Goal: Information Seeking & Learning: Learn about a topic

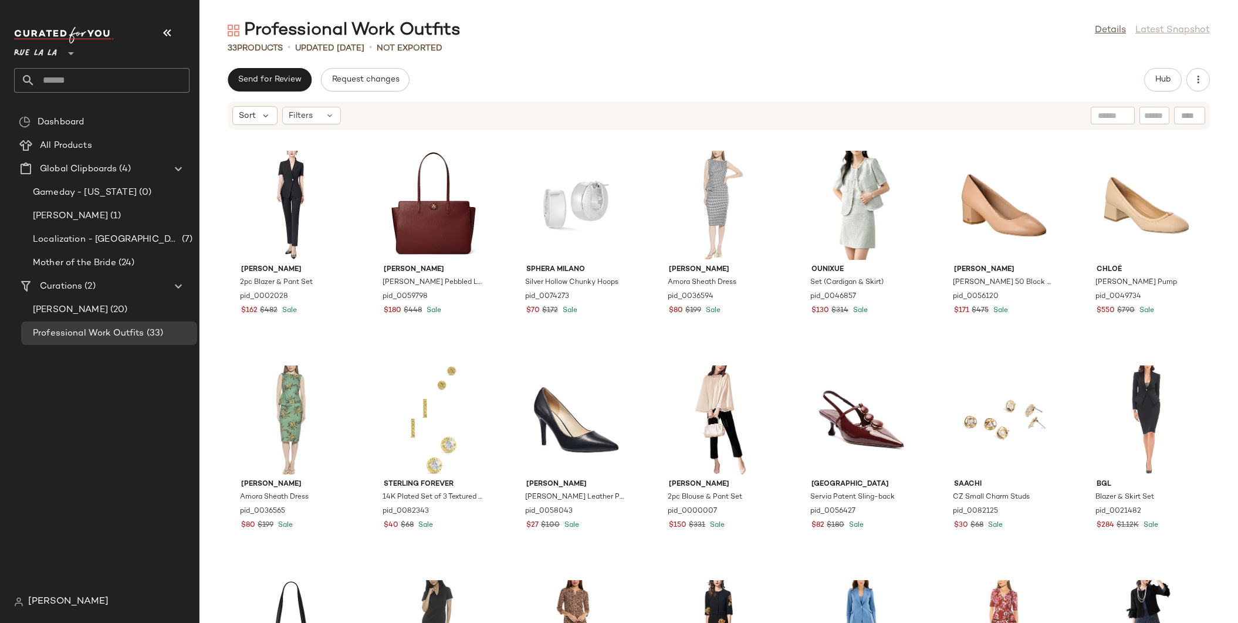
click at [1110, 107] on div at bounding box center [1113, 116] width 30 height 18
type input "*"
type input "**********"
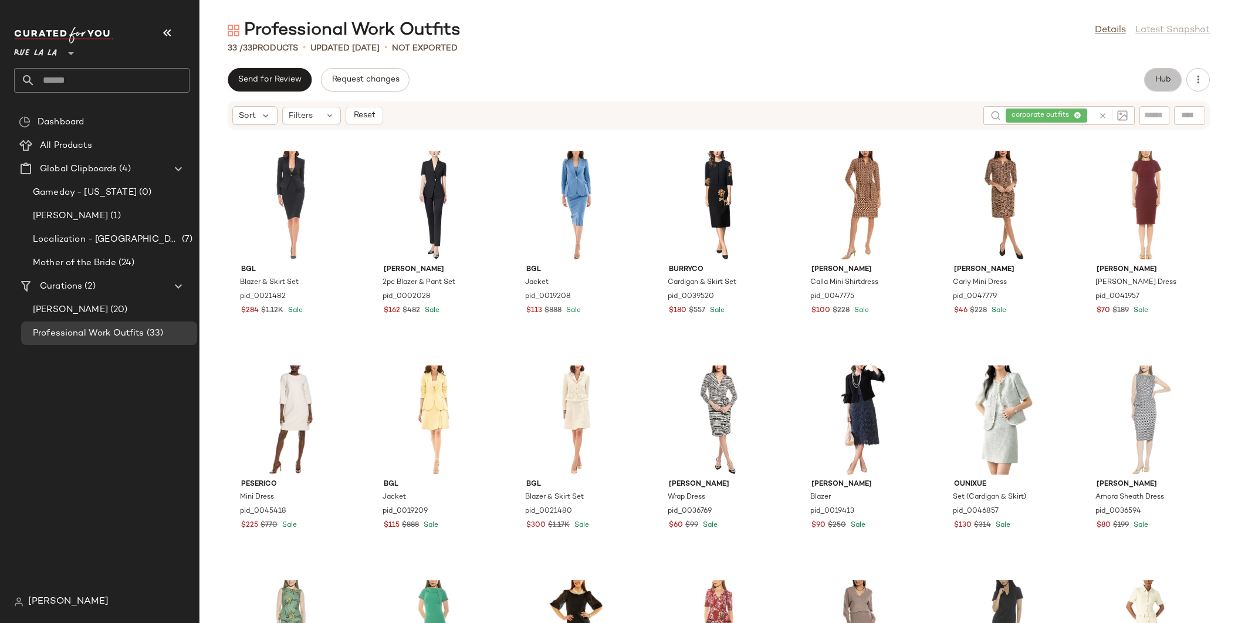
click at [1163, 84] on span "Hub" at bounding box center [1162, 79] width 16 height 9
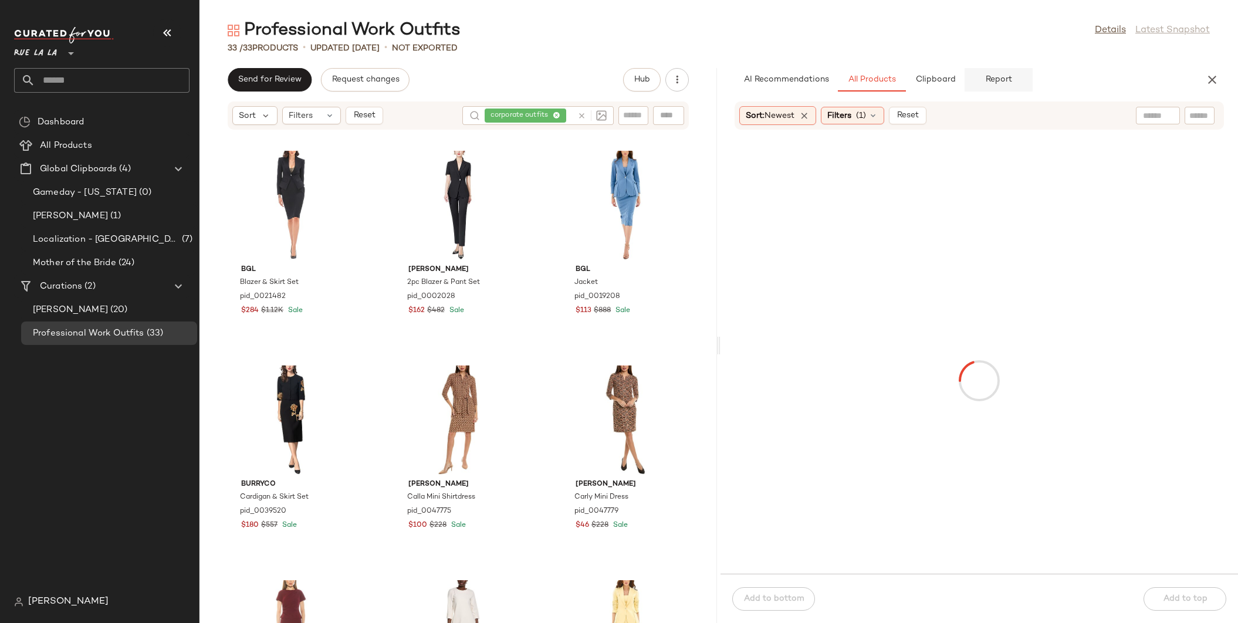
click at [1011, 80] on button "Report" at bounding box center [998, 79] width 68 height 23
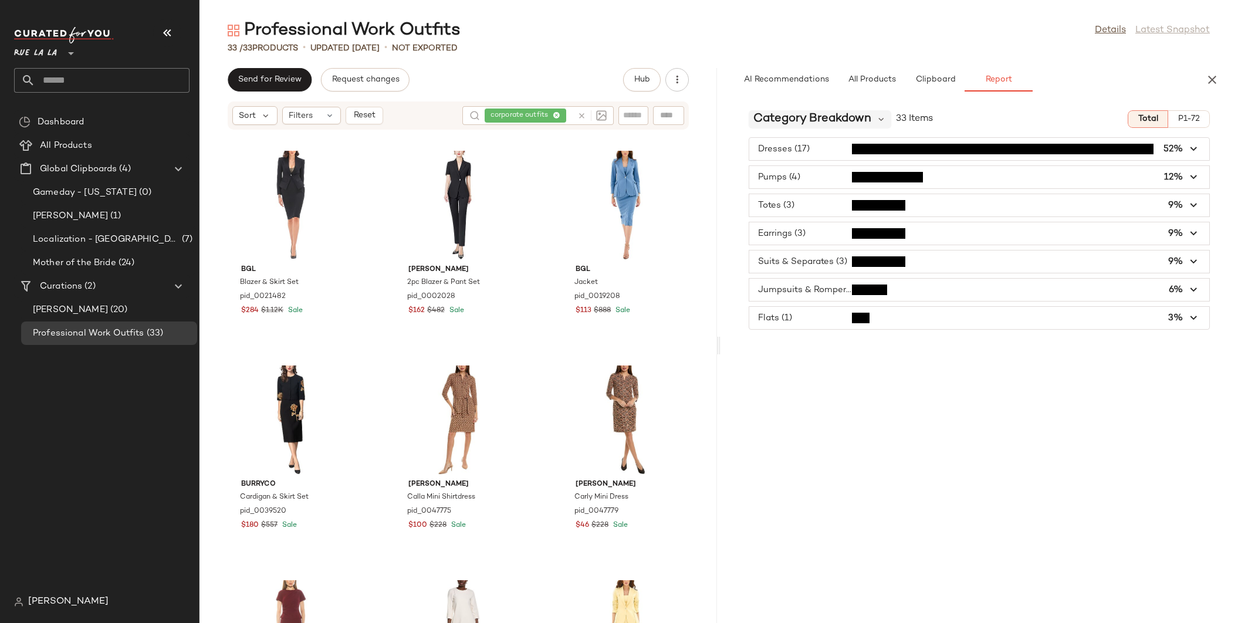
click at [863, 114] on span "Category Breakdown" at bounding box center [812, 119] width 118 height 18
click at [798, 185] on span "Brand Breakdown" at bounding box center [798, 182] width 80 height 10
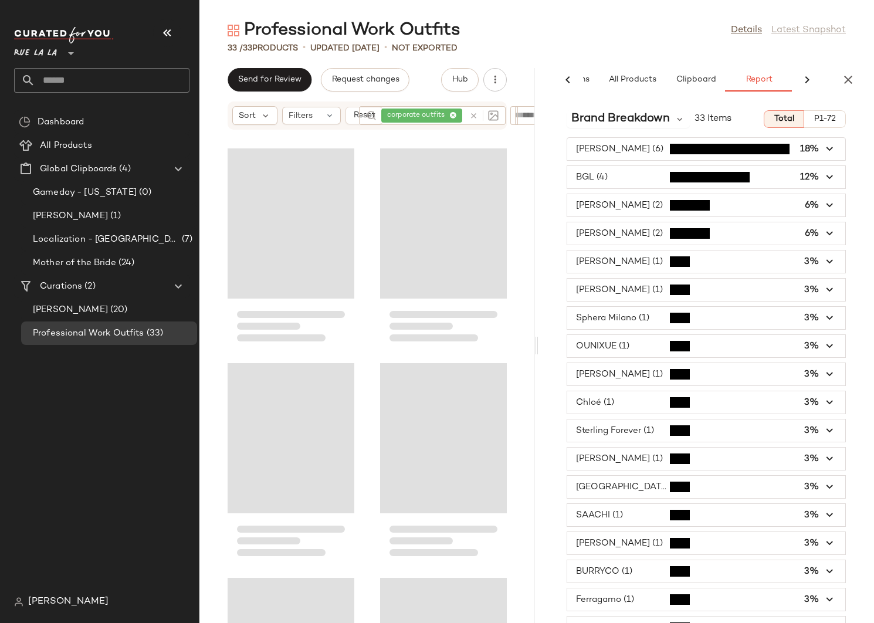
scroll to position [0, 89]
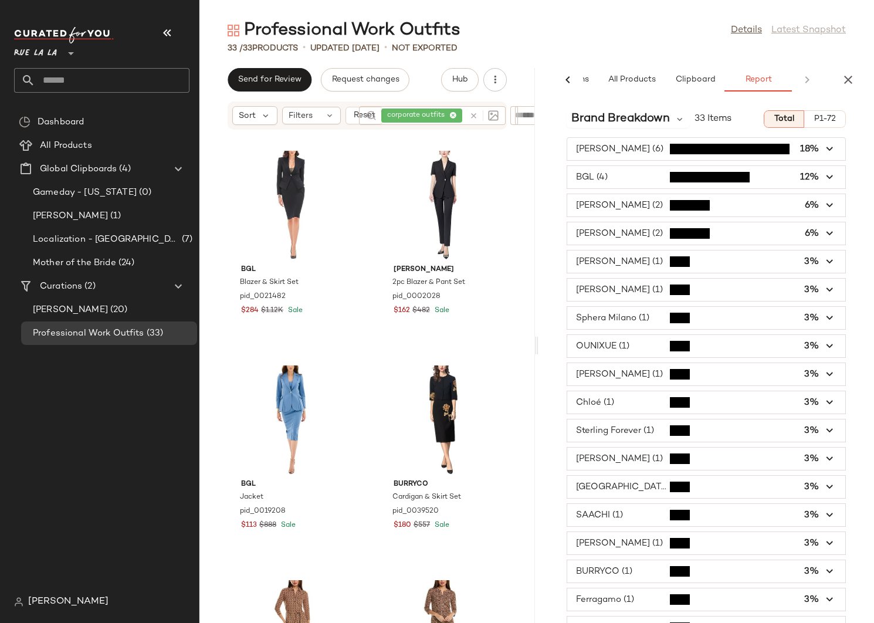
click at [825, 172] on icon "button" at bounding box center [830, 177] width 13 height 13
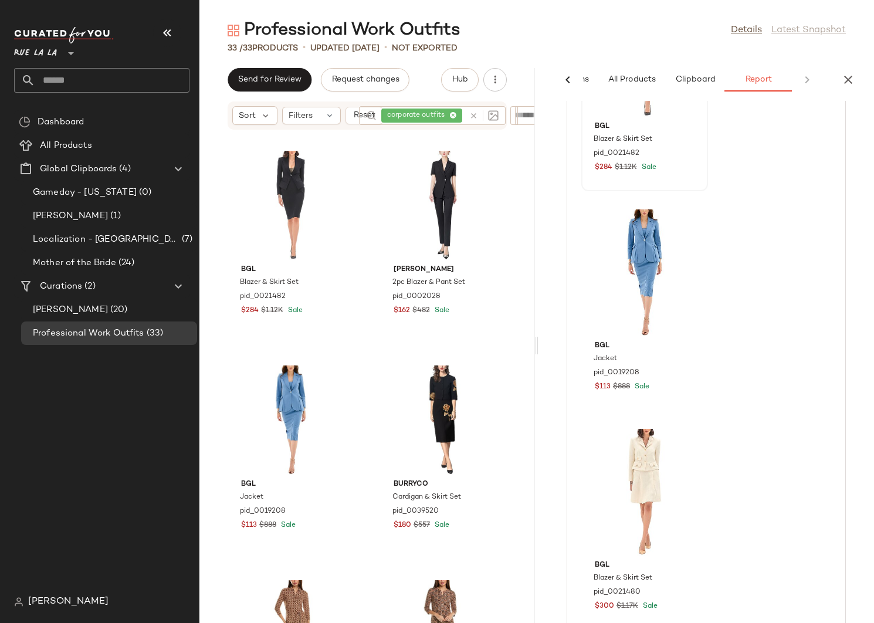
scroll to position [0, 0]
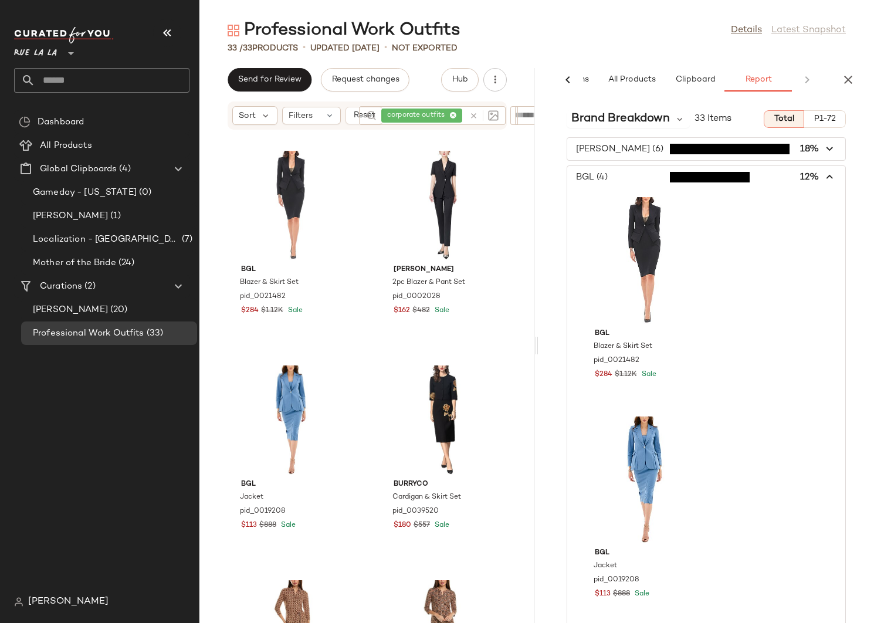
click at [474, 116] on icon at bounding box center [473, 115] width 9 height 9
click at [409, 118] on input "text" at bounding box center [423, 116] width 102 height 12
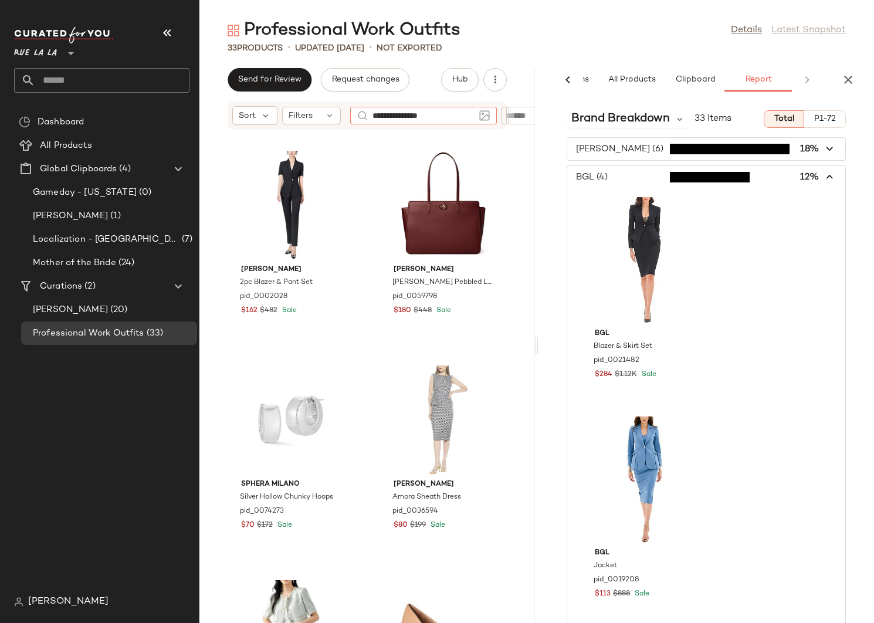
type input "**********"
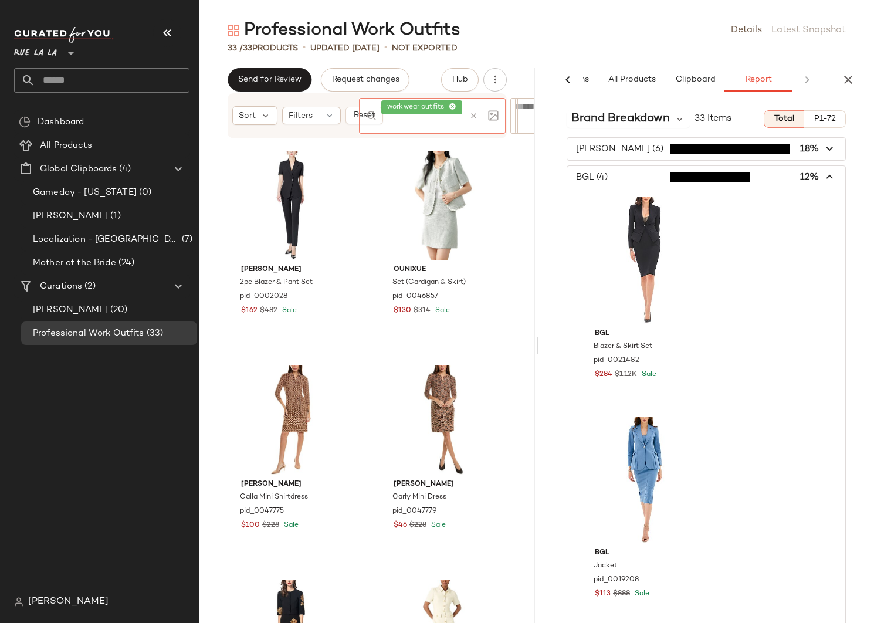
click at [828, 150] on icon "button" at bounding box center [830, 149] width 13 height 13
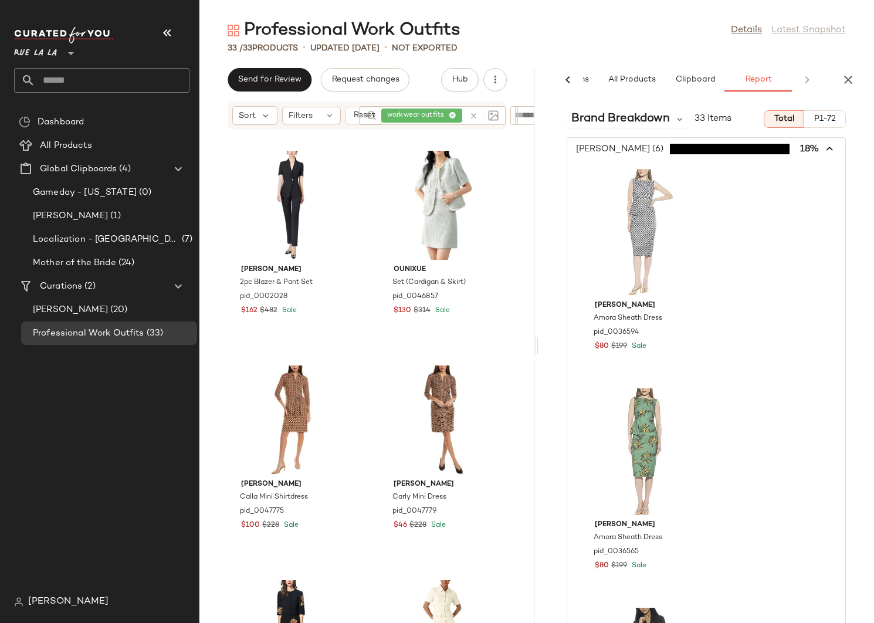
click at [828, 150] on icon "button" at bounding box center [830, 149] width 13 height 13
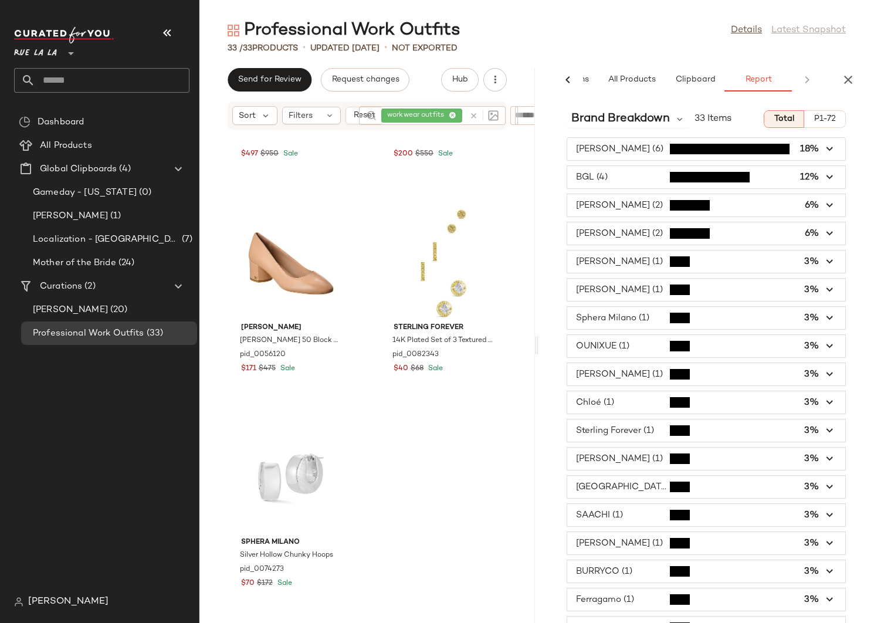
scroll to position [3174, 0]
click at [673, 119] on div "Brand Breakdown" at bounding box center [628, 119] width 123 height 18
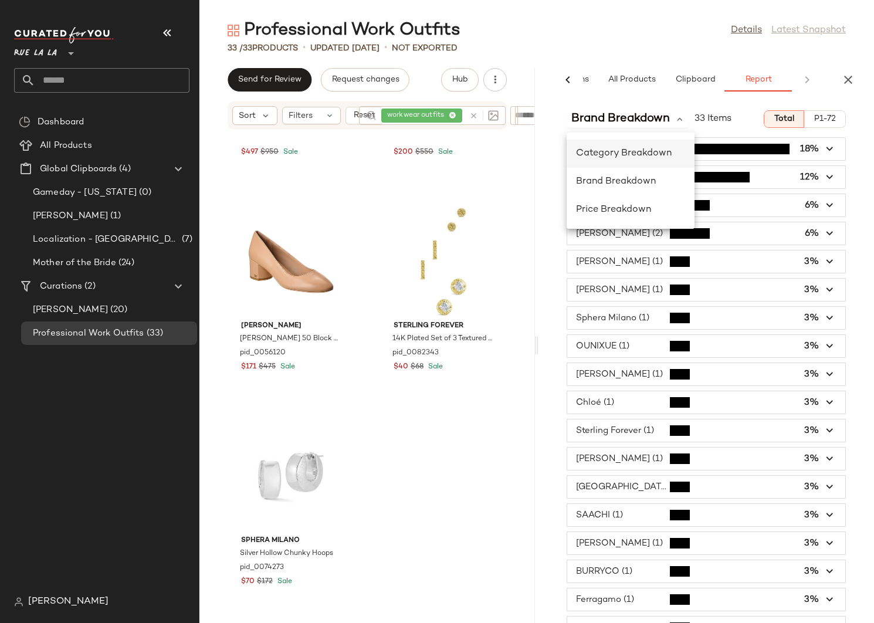
click at [612, 196] on div "Category Breakdown" at bounding box center [631, 210] width 128 height 28
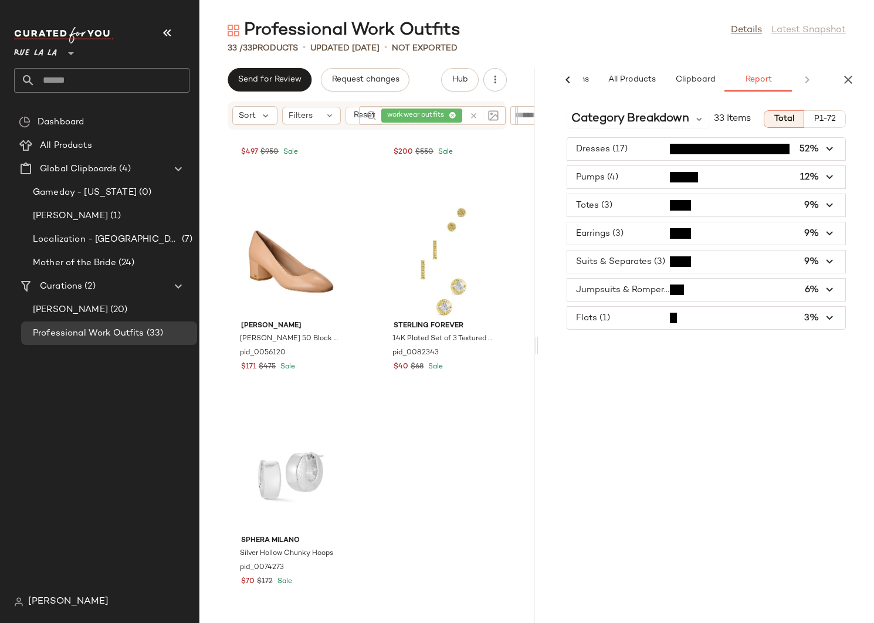
click at [625, 228] on span "button" at bounding box center [706, 233] width 278 height 22
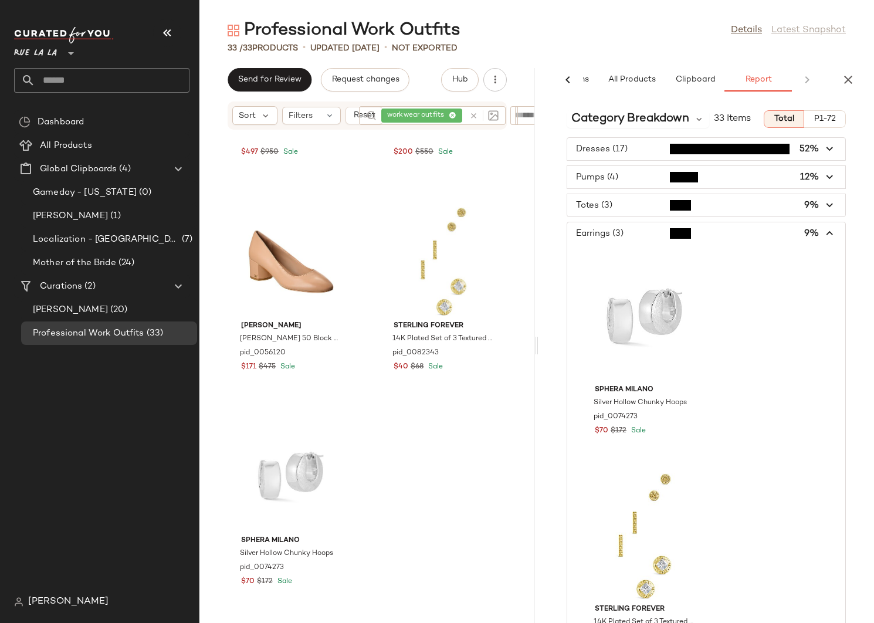
click at [626, 228] on span "button" at bounding box center [706, 233] width 278 height 22
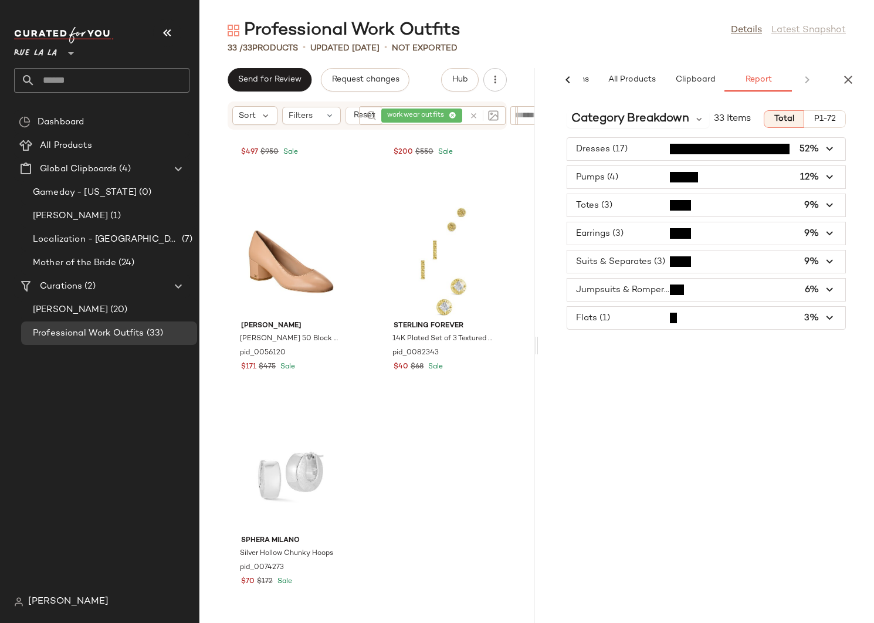
click at [641, 237] on span "button" at bounding box center [706, 233] width 278 height 22
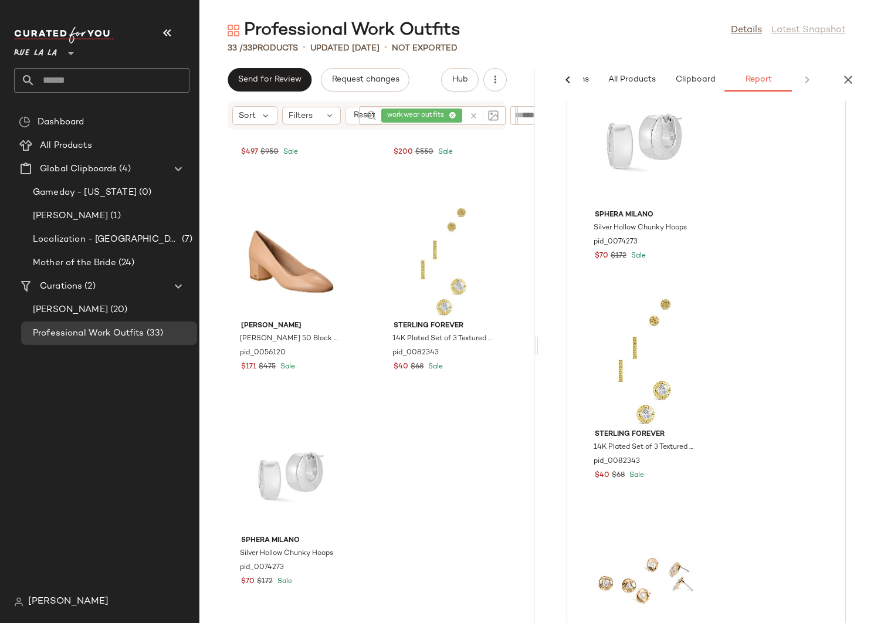
scroll to position [171, 0]
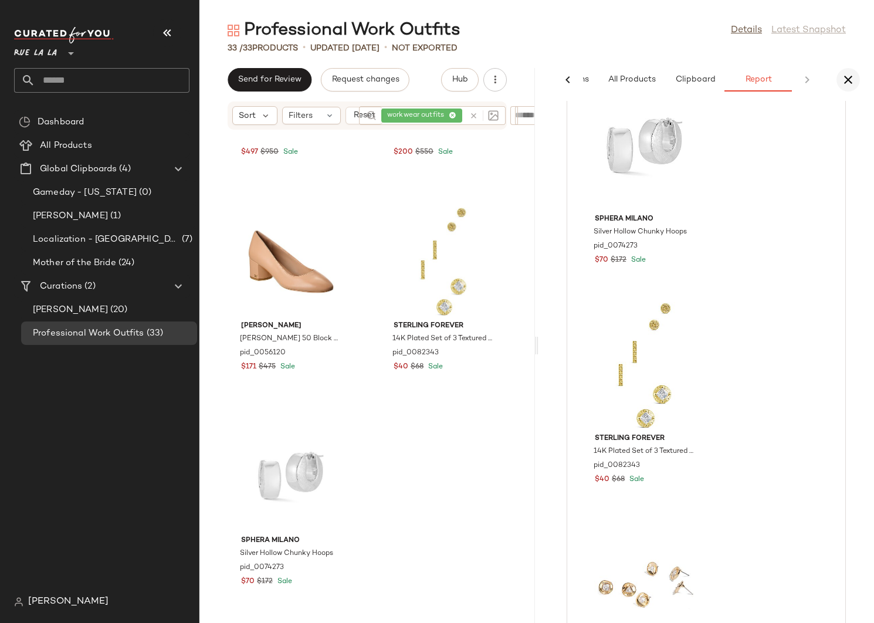
click at [853, 79] on icon "button" at bounding box center [848, 80] width 14 height 14
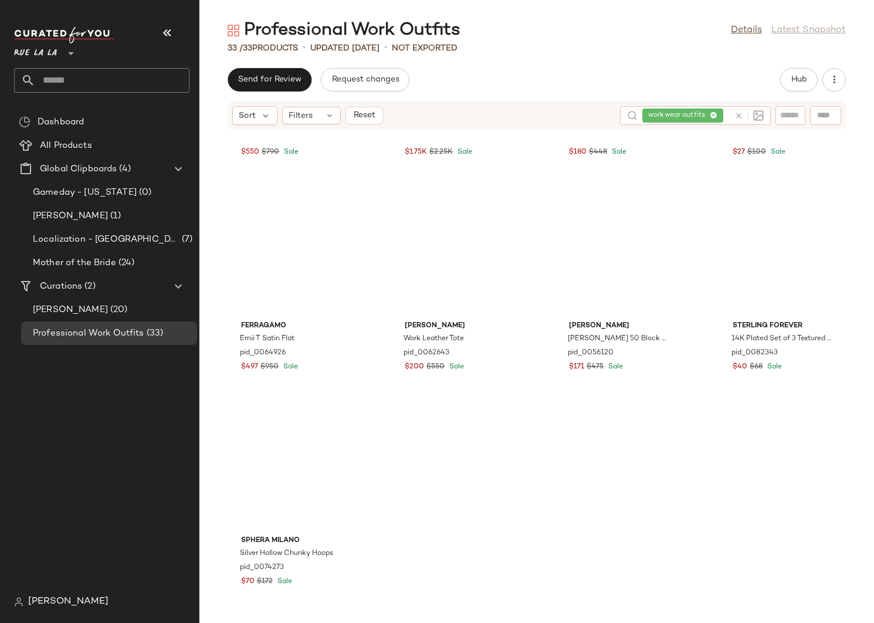
scroll to position [1288, 0]
